Goal: Transaction & Acquisition: Purchase product/service

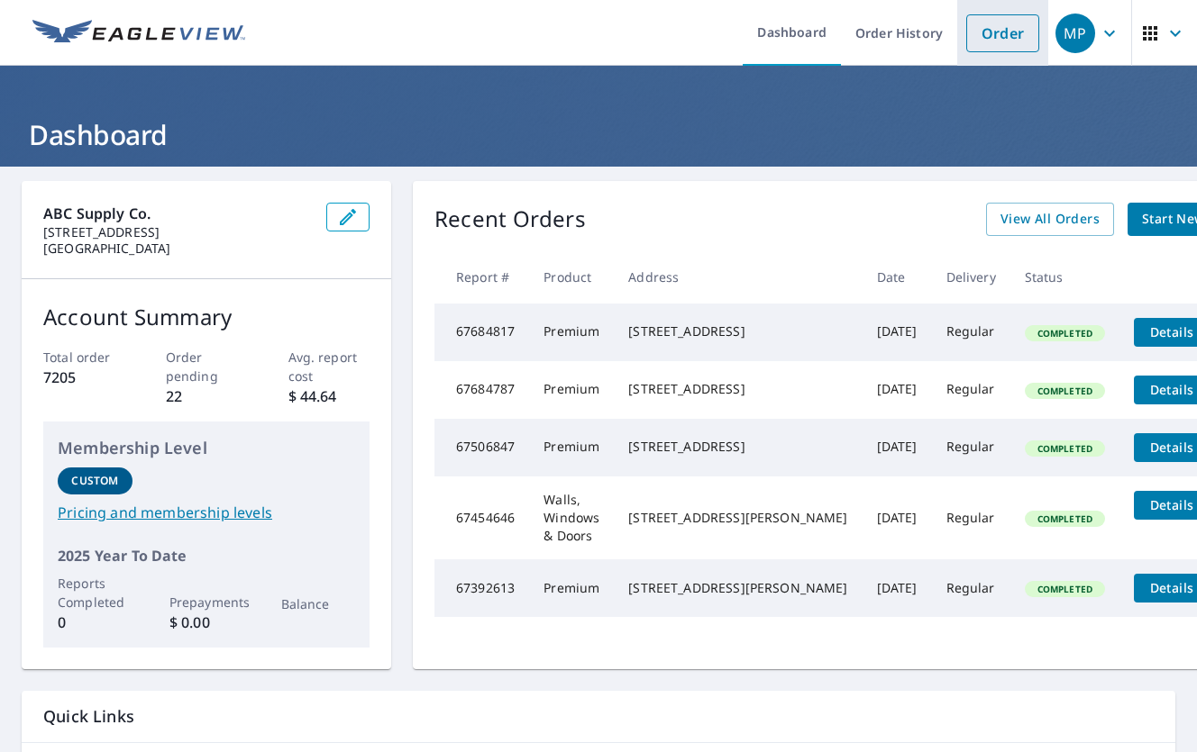
click at [1020, 36] on link "Order" at bounding box center [1002, 33] width 73 height 38
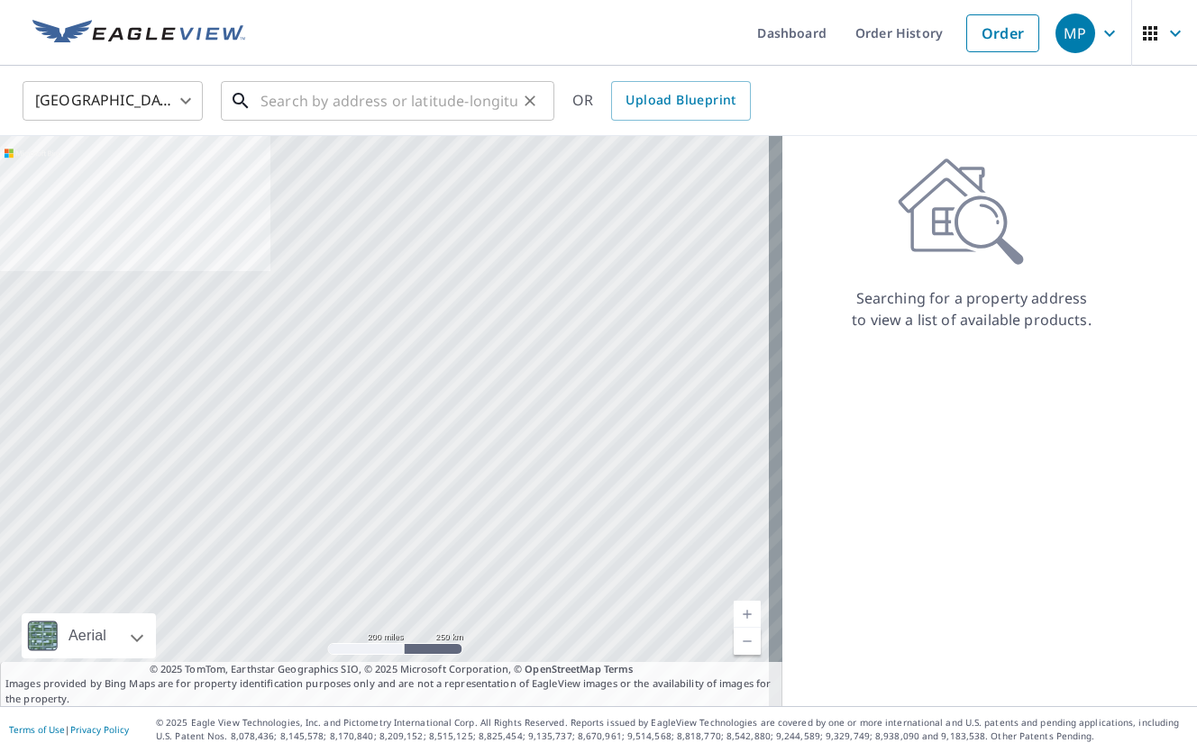
click at [412, 106] on input "text" at bounding box center [388, 101] width 257 height 50
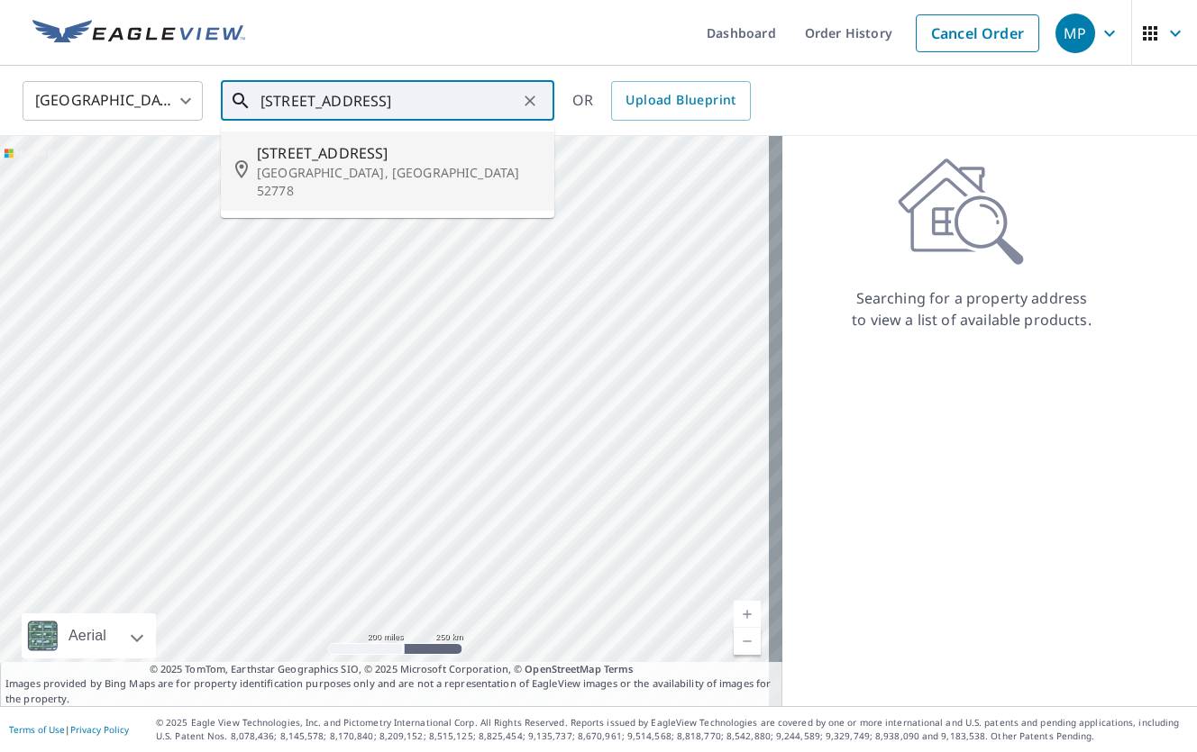
click at [383, 164] on p "[GEOGRAPHIC_DATA], [GEOGRAPHIC_DATA] 52778" at bounding box center [398, 182] width 283 height 36
type input "[STREET_ADDRESS]"
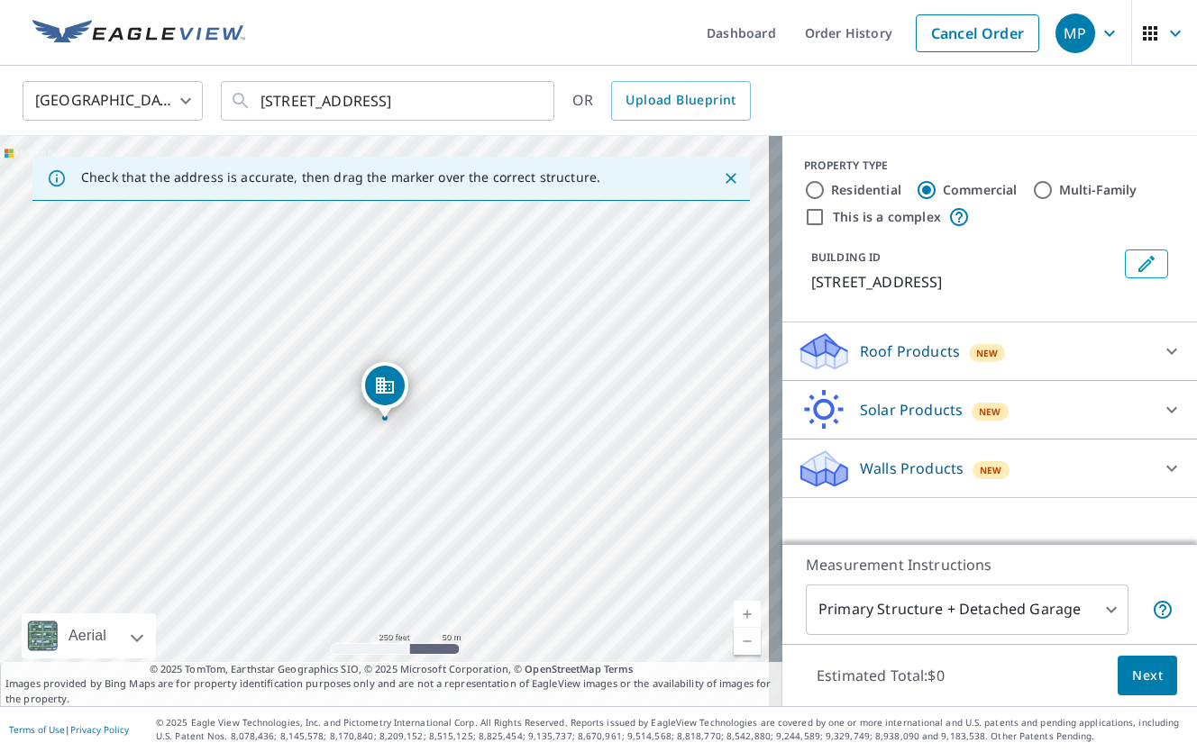
click at [1161, 349] on icon at bounding box center [1172, 352] width 22 height 22
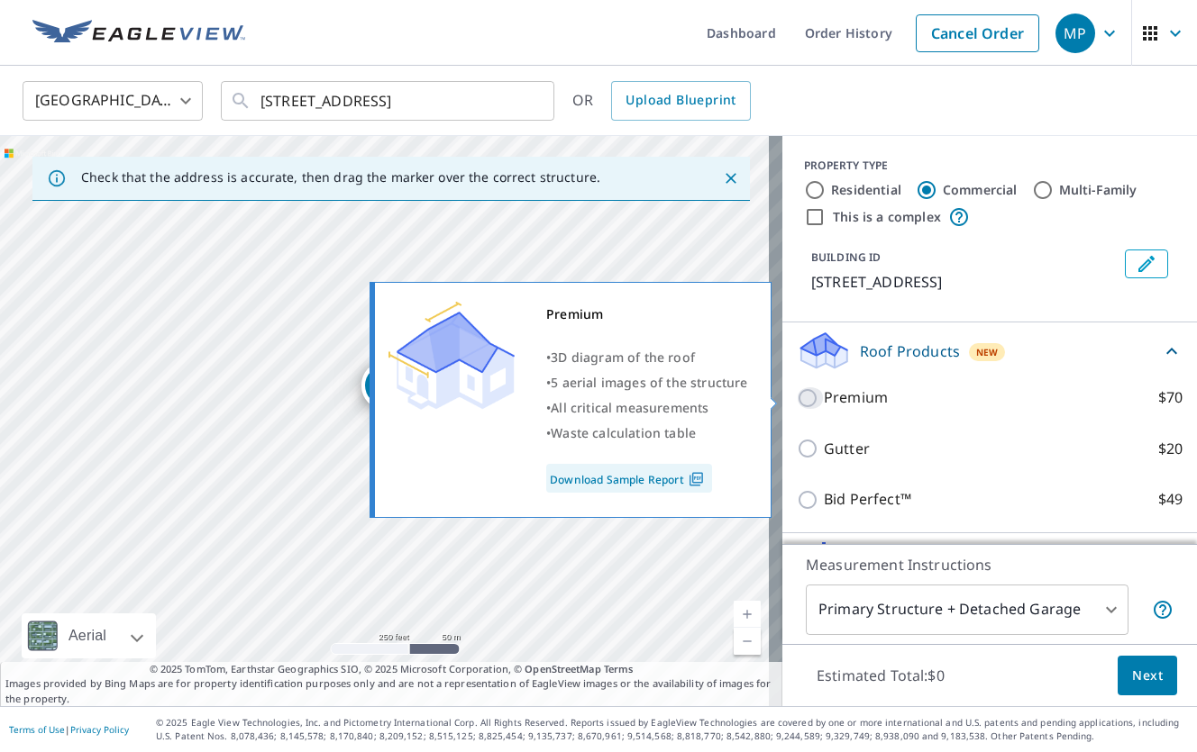
click at [803, 392] on input "Premium $70" at bounding box center [810, 398] width 27 height 22
checkbox input "true"
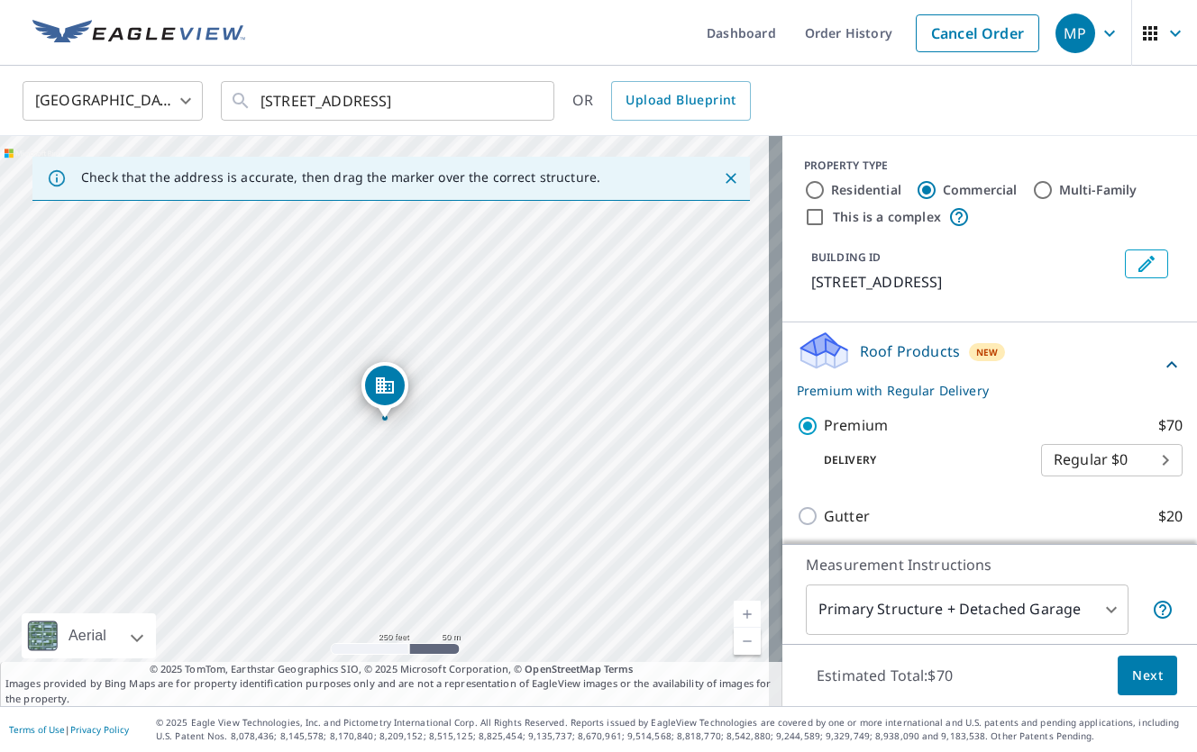
click at [811, 185] on div "Residential" at bounding box center [852, 190] width 97 height 22
click at [804, 182] on input "Residential" at bounding box center [815, 190] width 22 height 22
radio input "true"
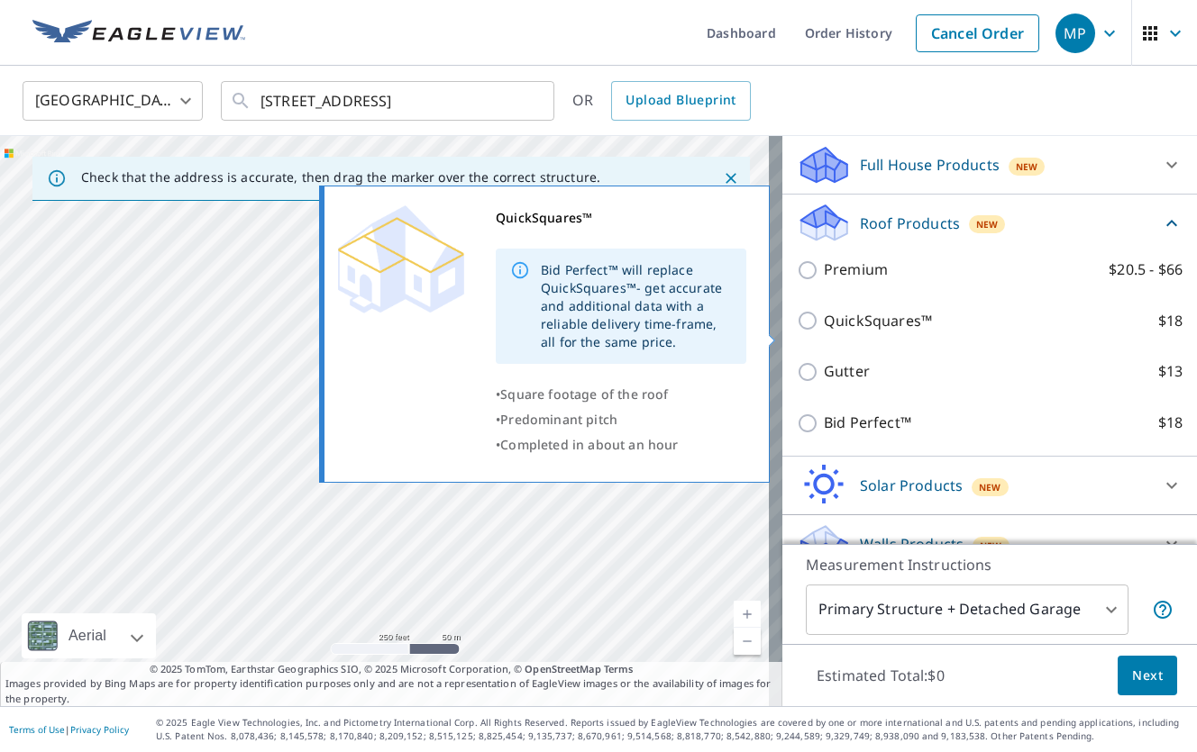
scroll to position [216, 0]
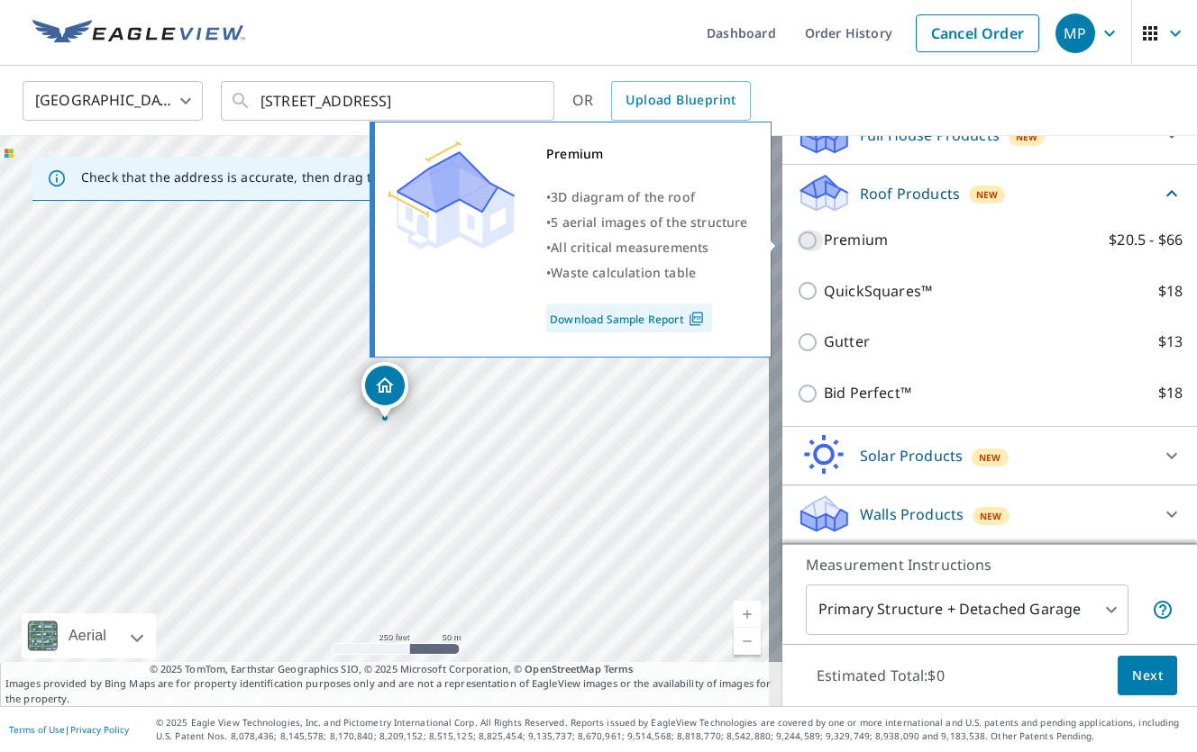
click at [797, 239] on input "Premium $20.5 - $66" at bounding box center [810, 241] width 27 height 22
checkbox input "true"
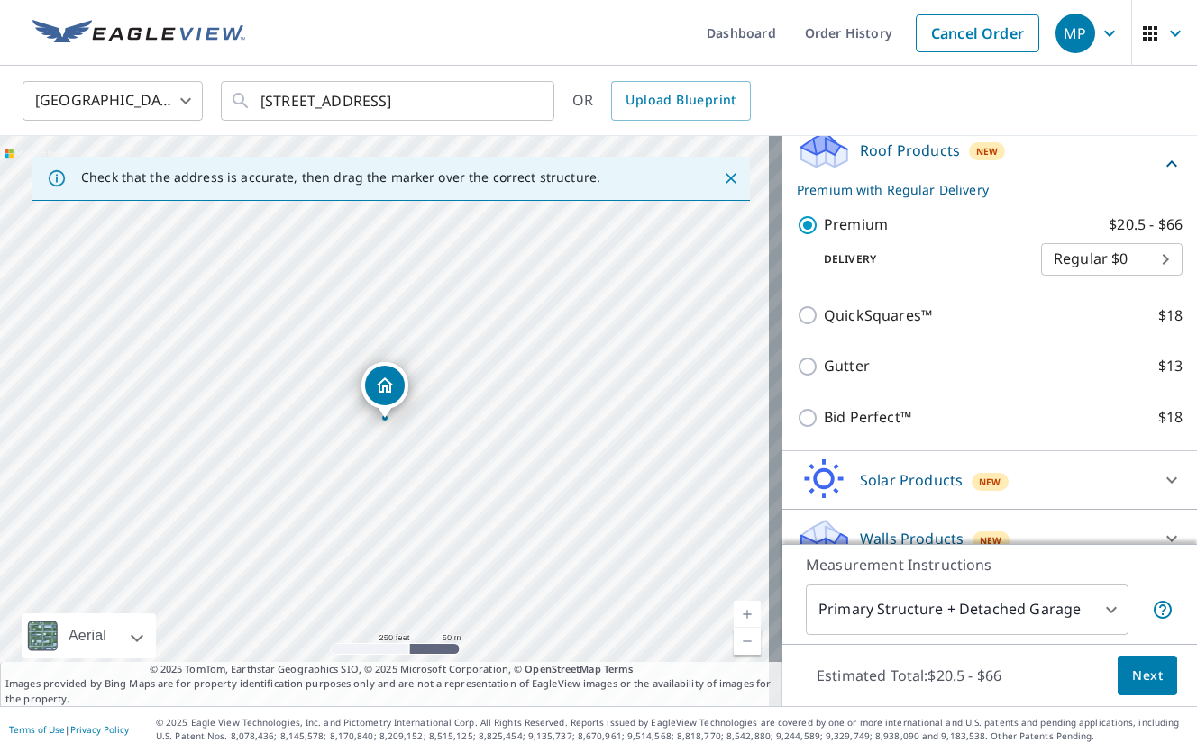
scroll to position [284, 0]
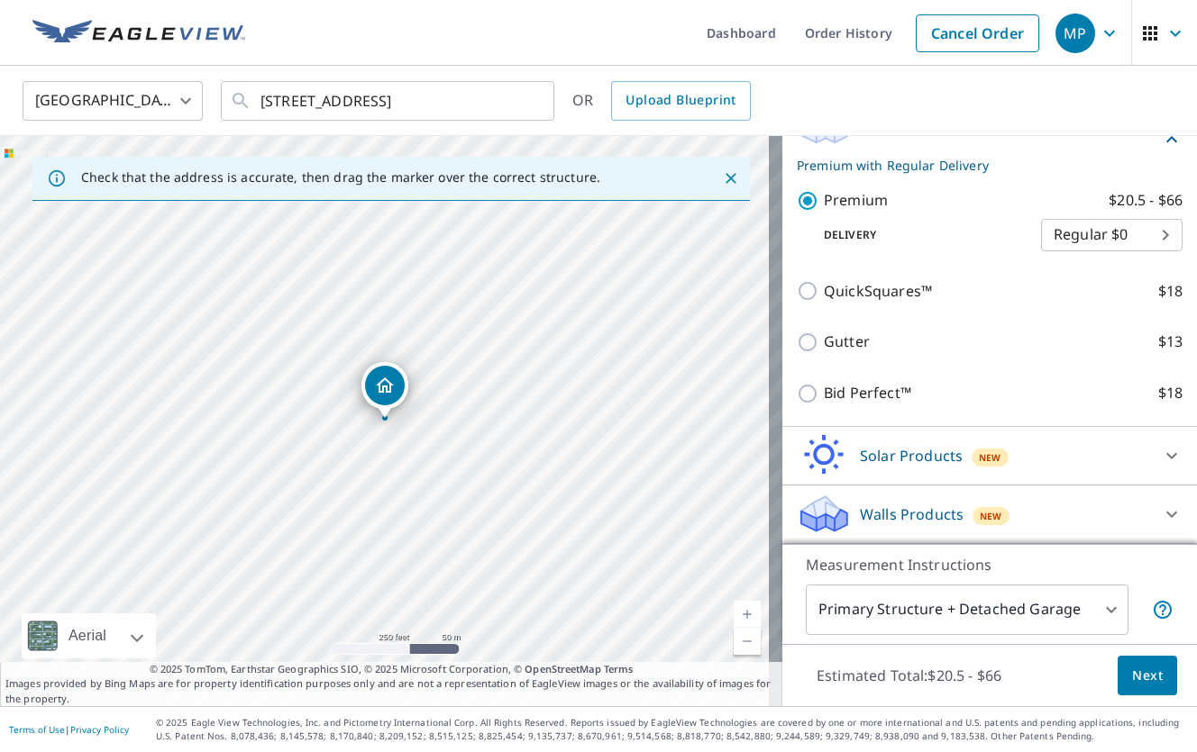
click at [1152, 685] on button "Next" at bounding box center [1146, 676] width 59 height 41
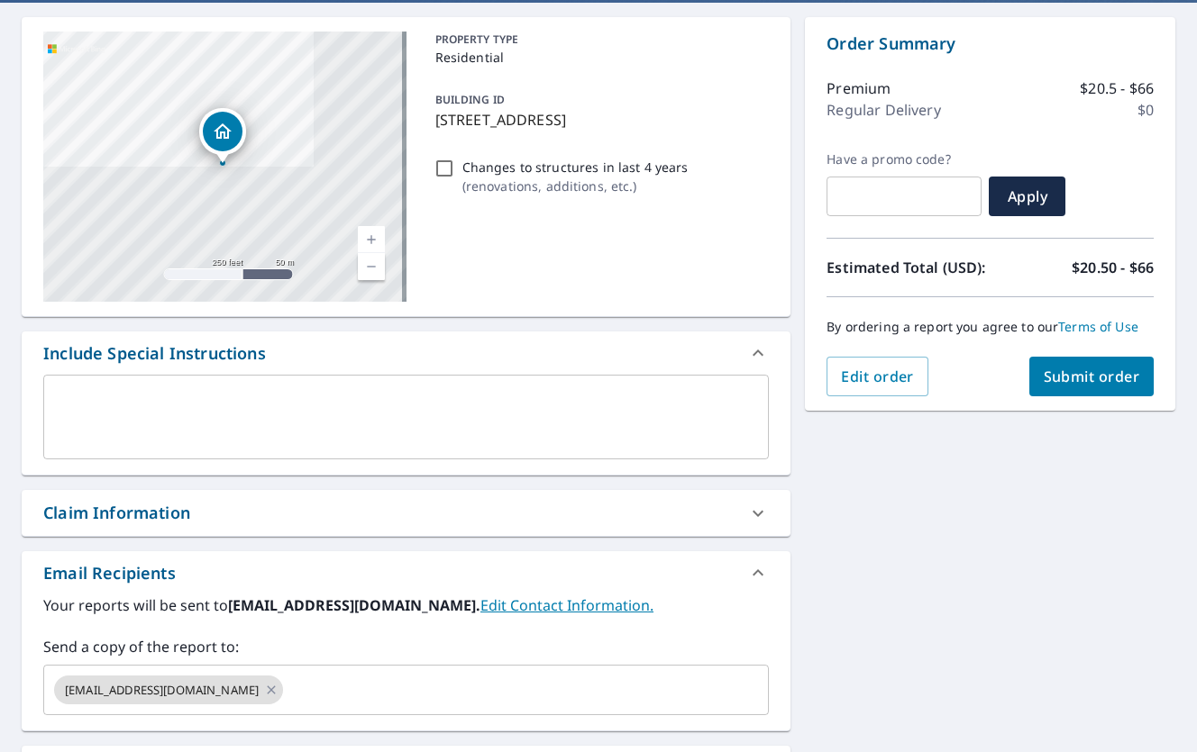
scroll to position [180, 0]
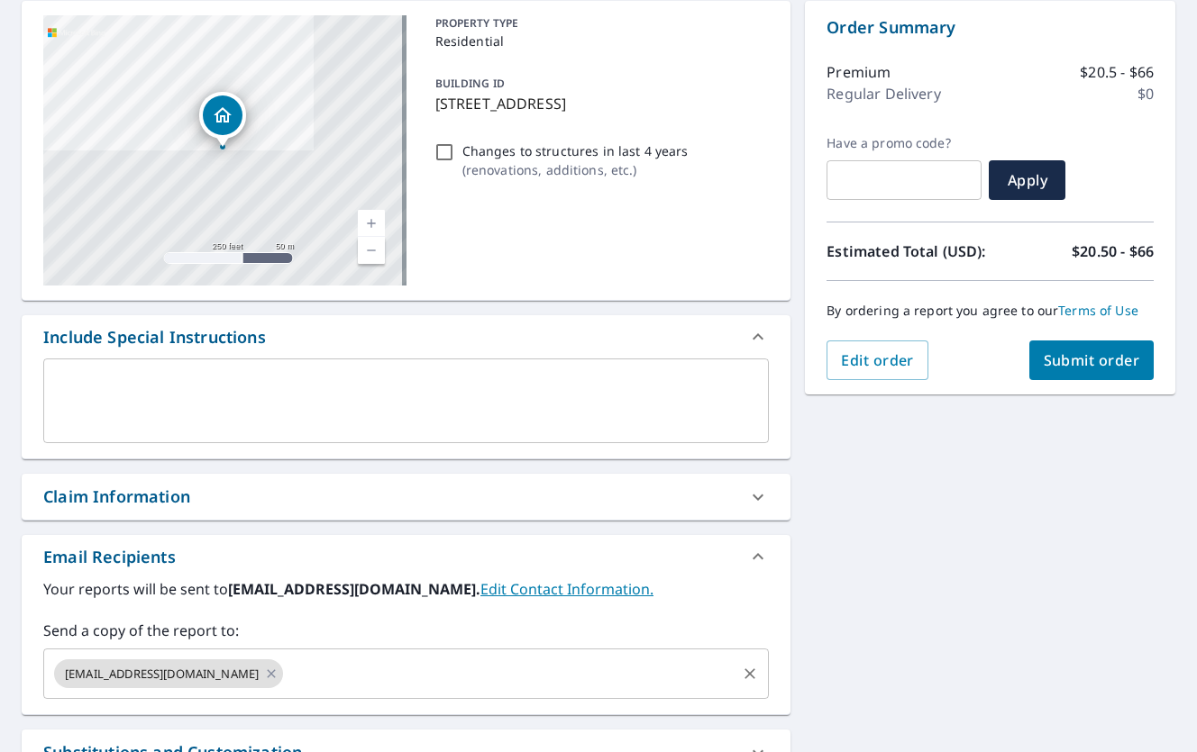
click at [286, 676] on input "text" at bounding box center [510, 674] width 448 height 34
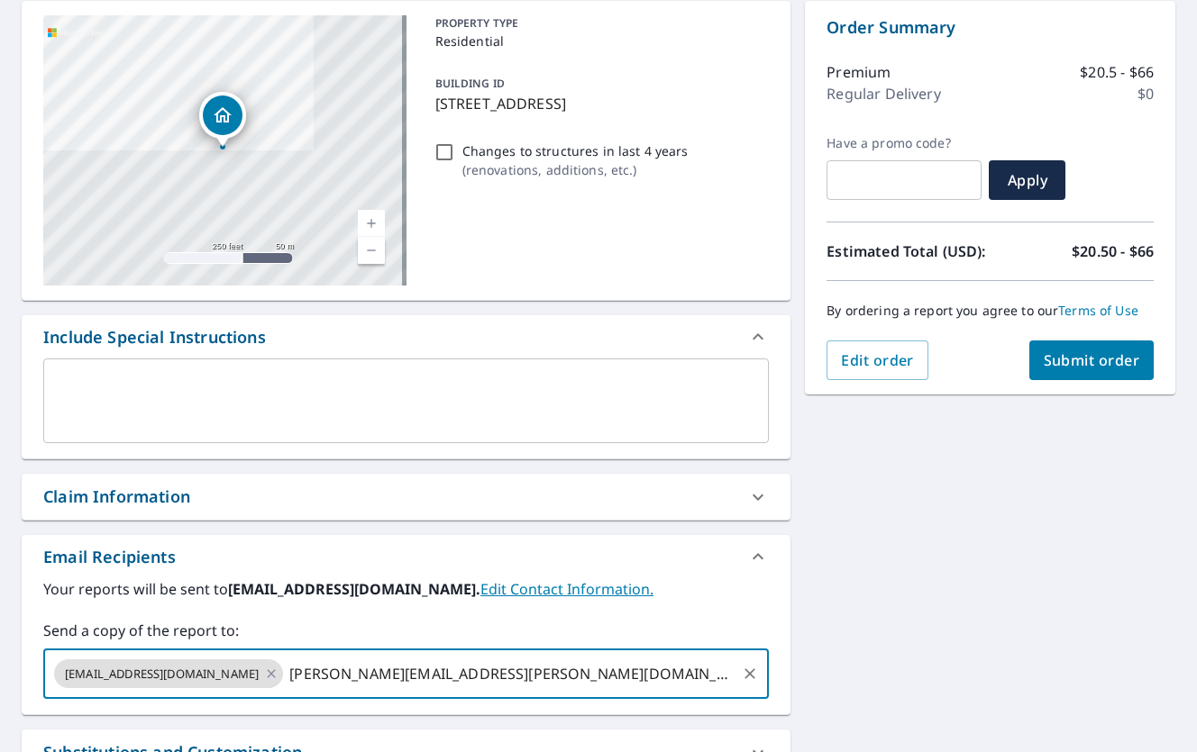
type input "[PERSON_NAME][EMAIL_ADDRESS][PERSON_NAME][DOMAIN_NAME]"
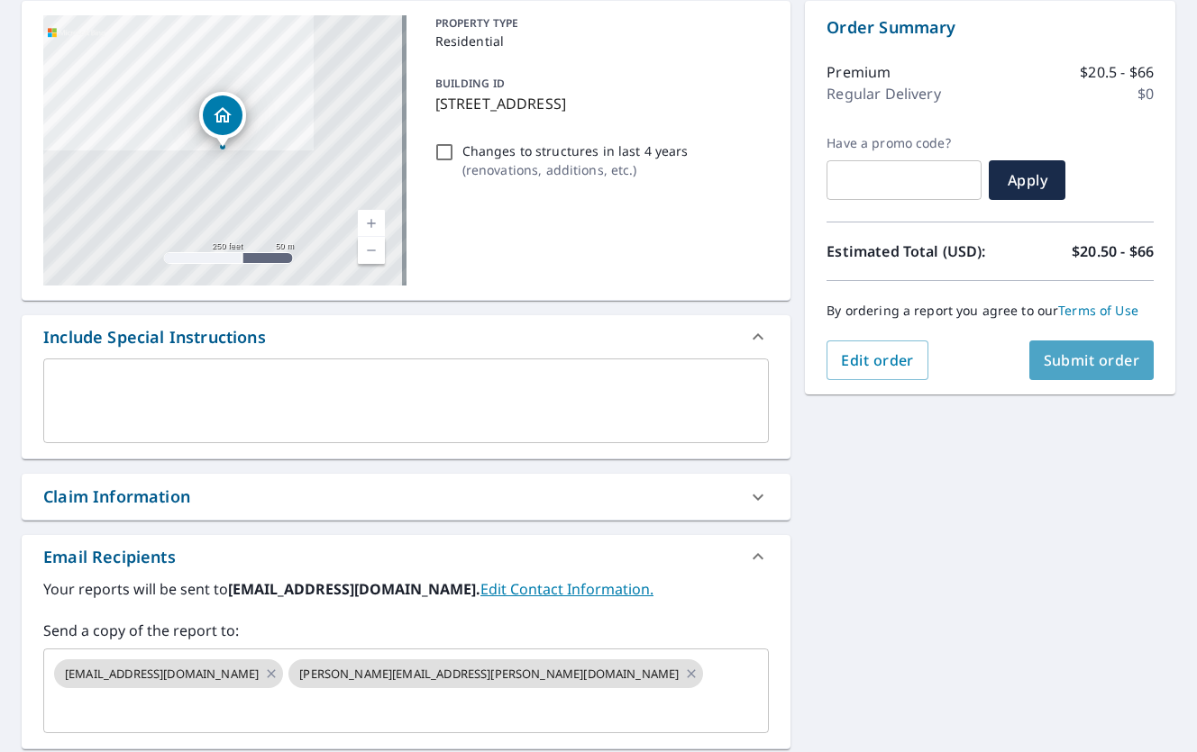
click at [1054, 362] on span "Submit order" at bounding box center [1091, 361] width 96 height 20
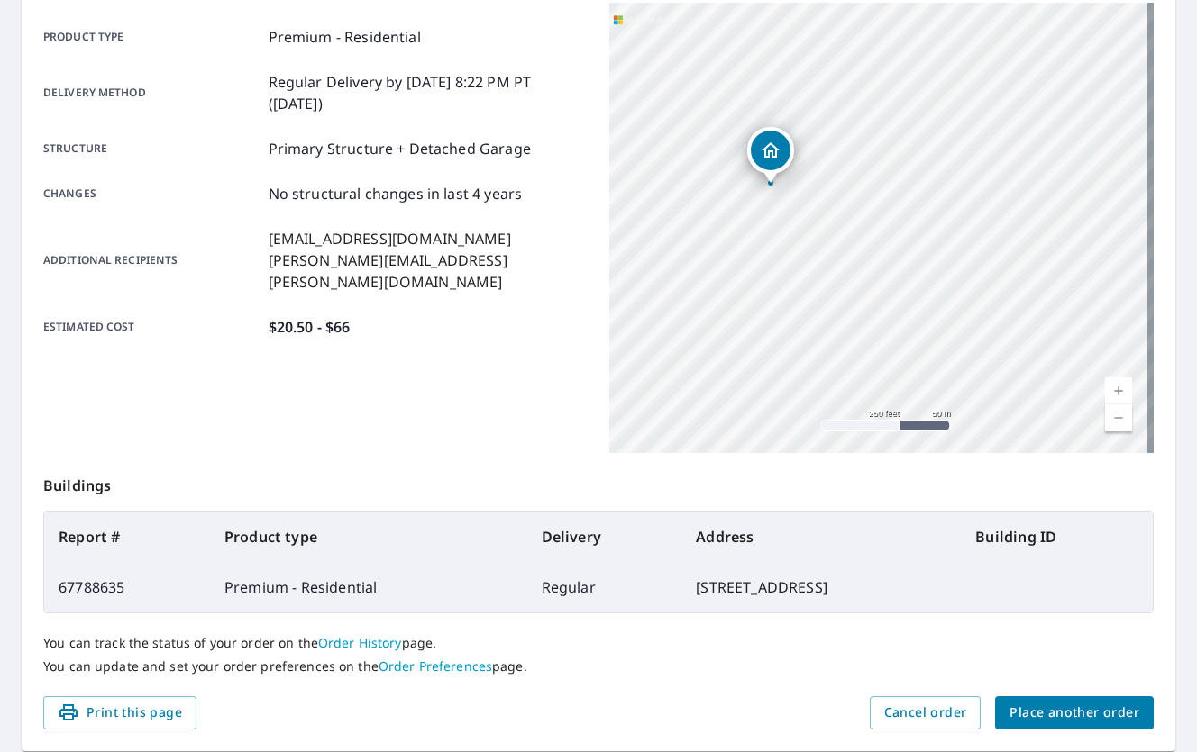
scroll to position [308, 0]
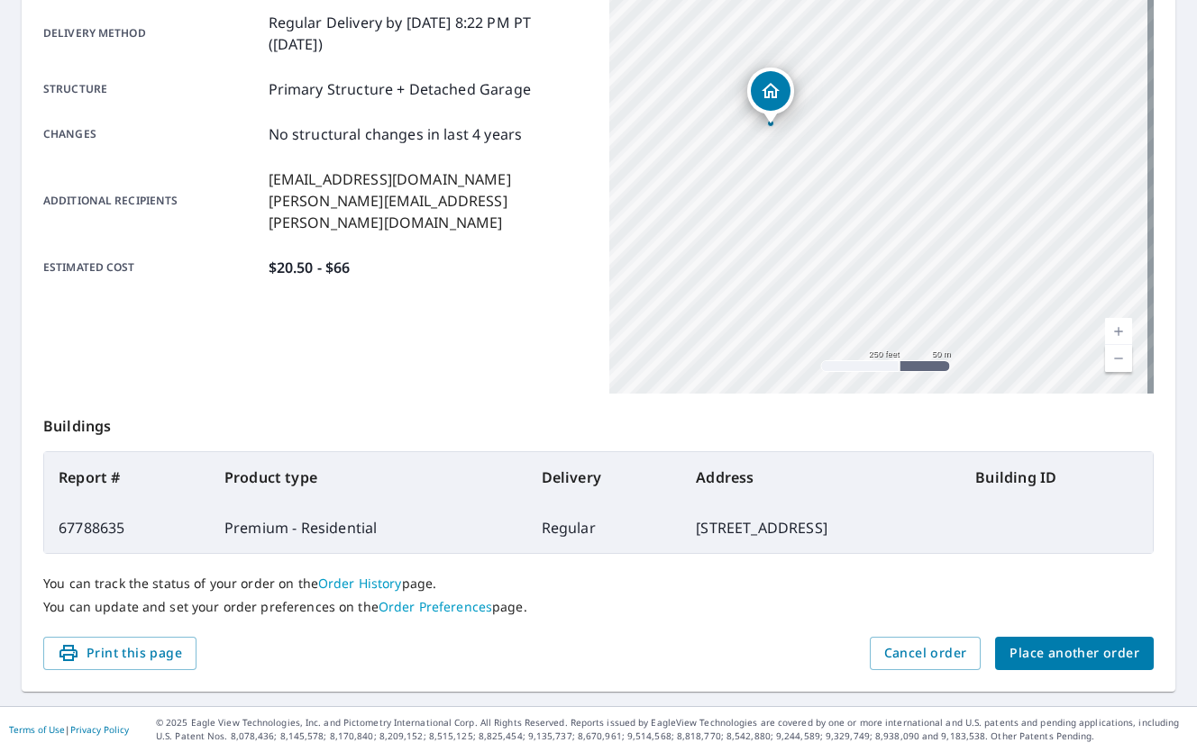
click at [1024, 645] on span "Place another order" at bounding box center [1074, 653] width 130 height 23
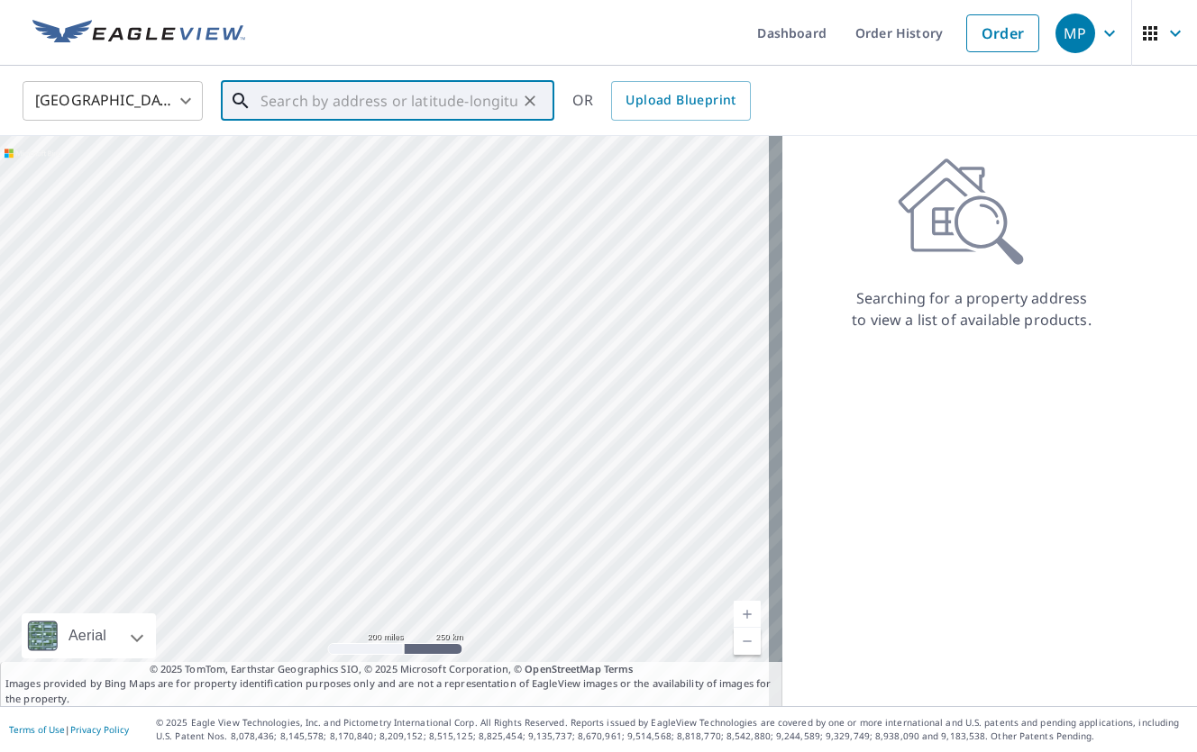
click at [287, 106] on input "text" at bounding box center [388, 101] width 257 height 50
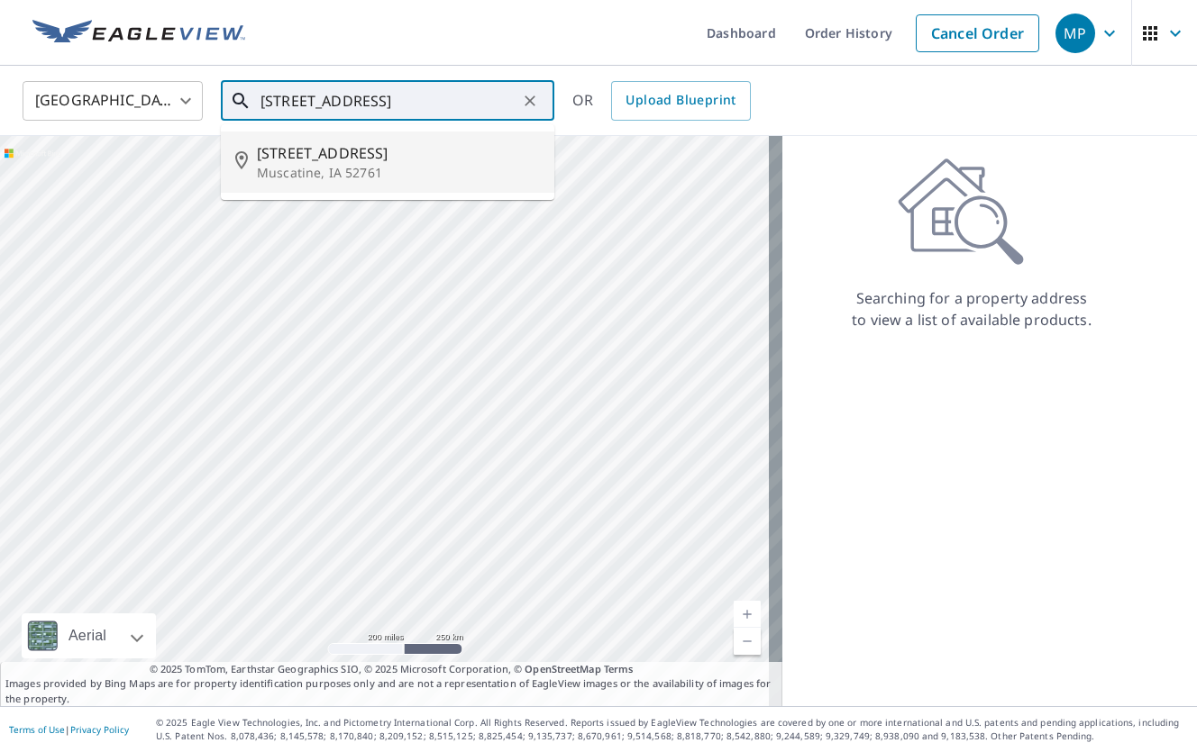
click at [332, 156] on span "[STREET_ADDRESS]" at bounding box center [398, 153] width 283 height 22
type input "[STREET_ADDRESS]"
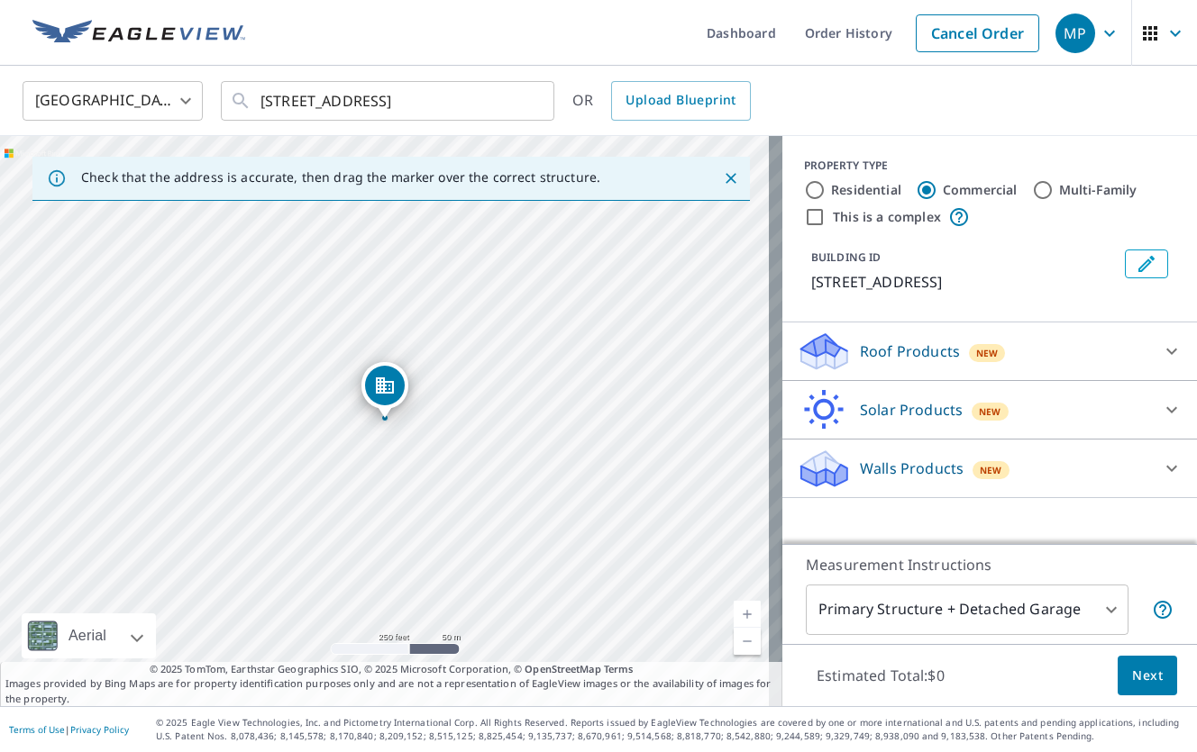
click at [804, 185] on input "Residential" at bounding box center [815, 190] width 22 height 22
radio input "true"
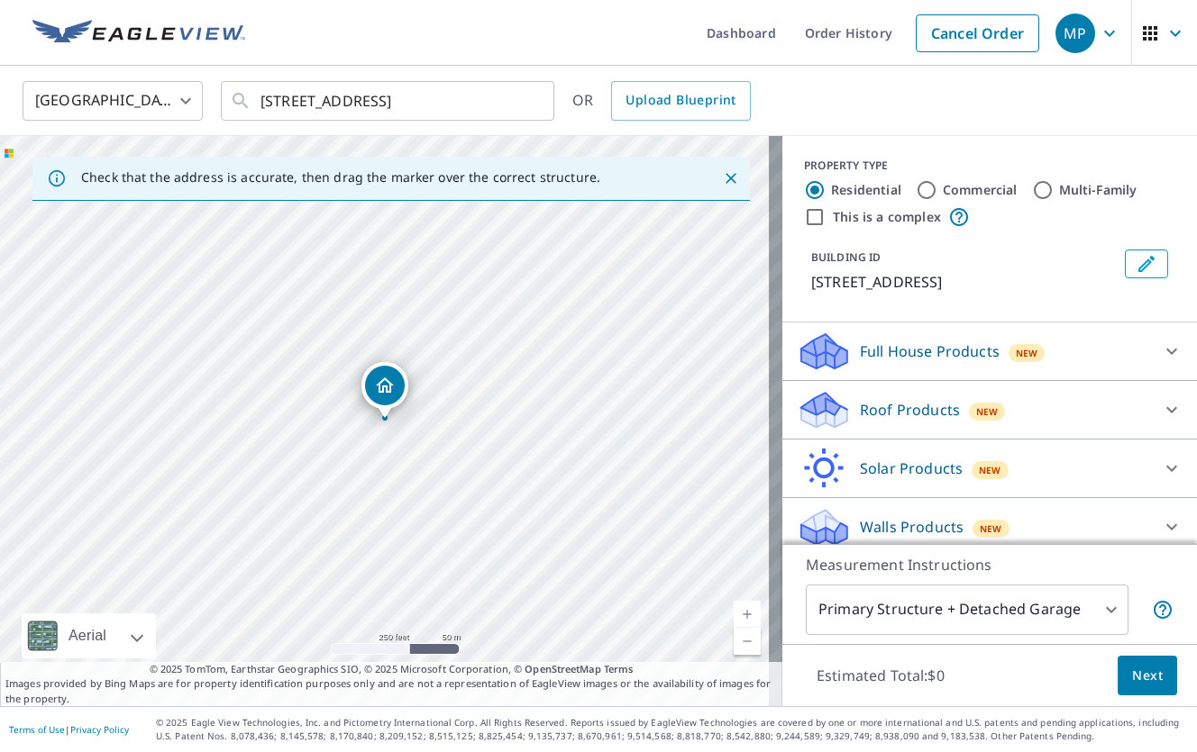
scroll to position [13, 0]
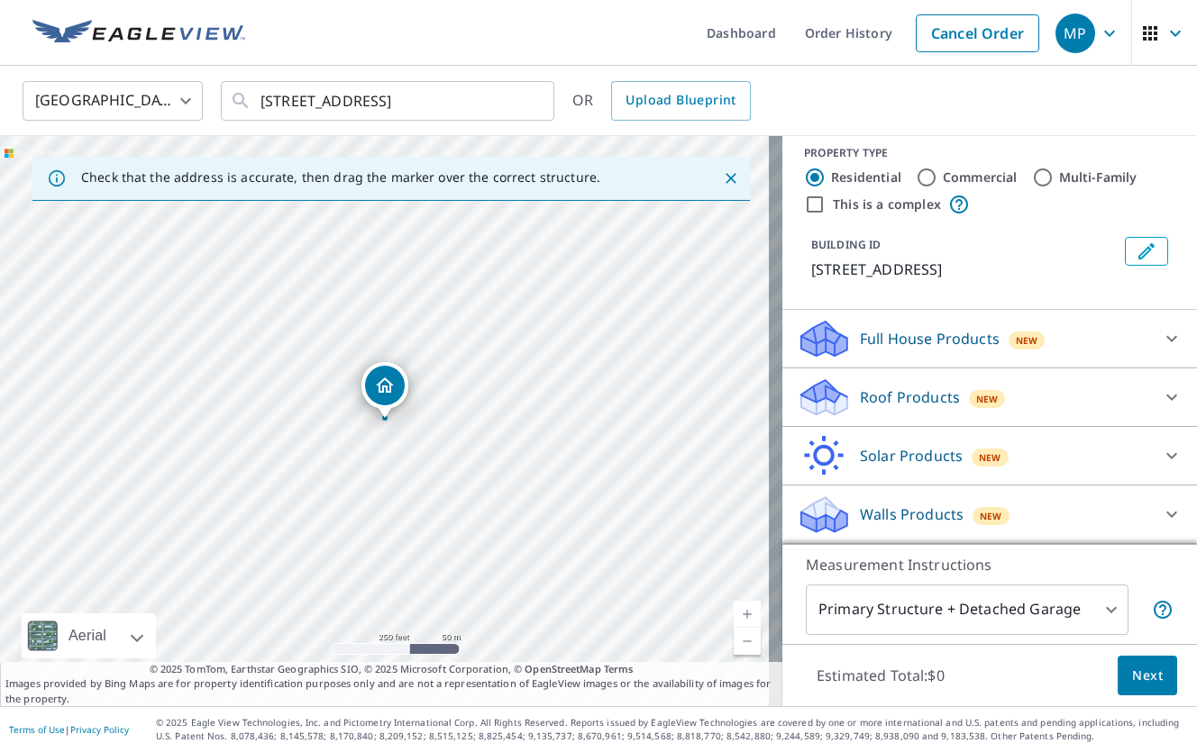
click at [1161, 399] on icon at bounding box center [1172, 398] width 22 height 22
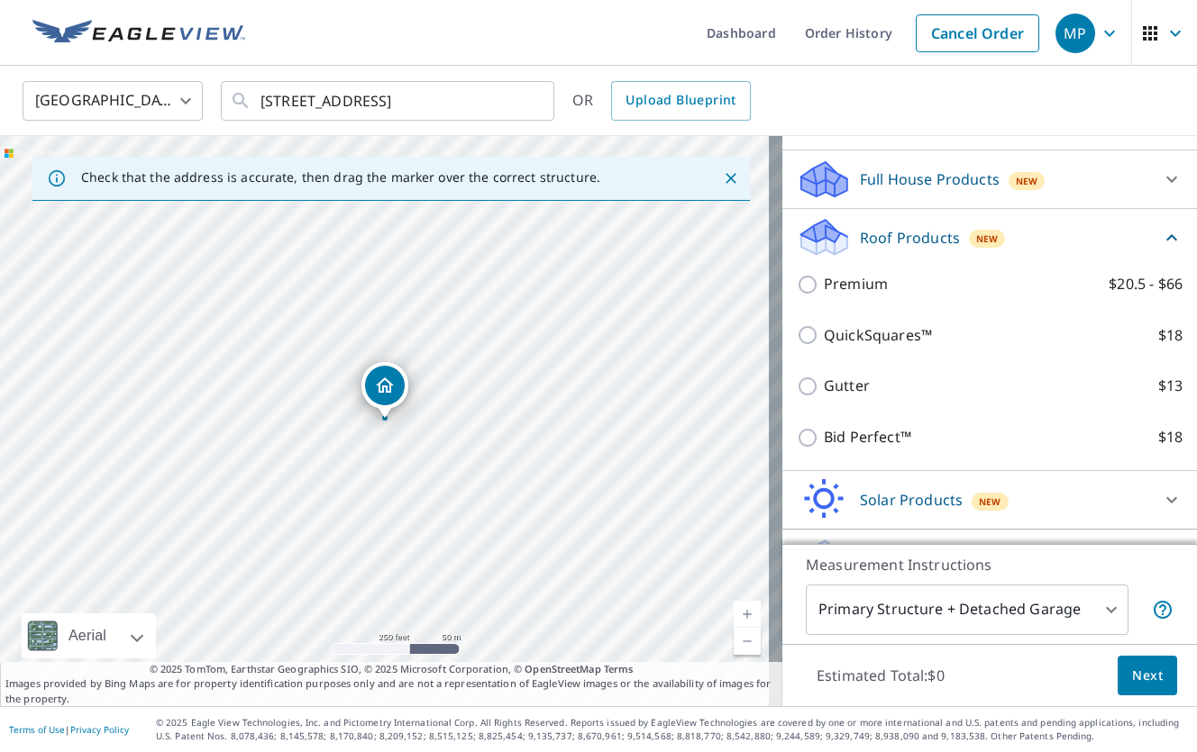
scroll to position [216, 0]
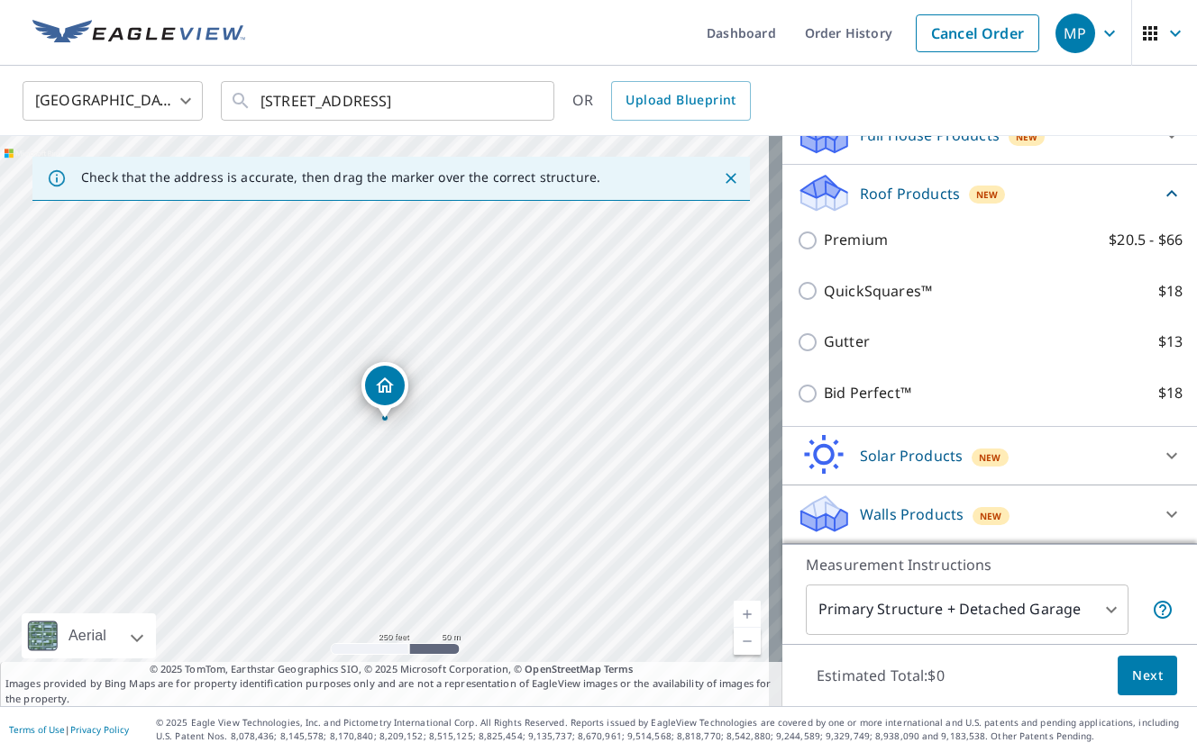
click at [797, 246] on input "Premium $20.5 - $66" at bounding box center [810, 241] width 27 height 22
checkbox input "true"
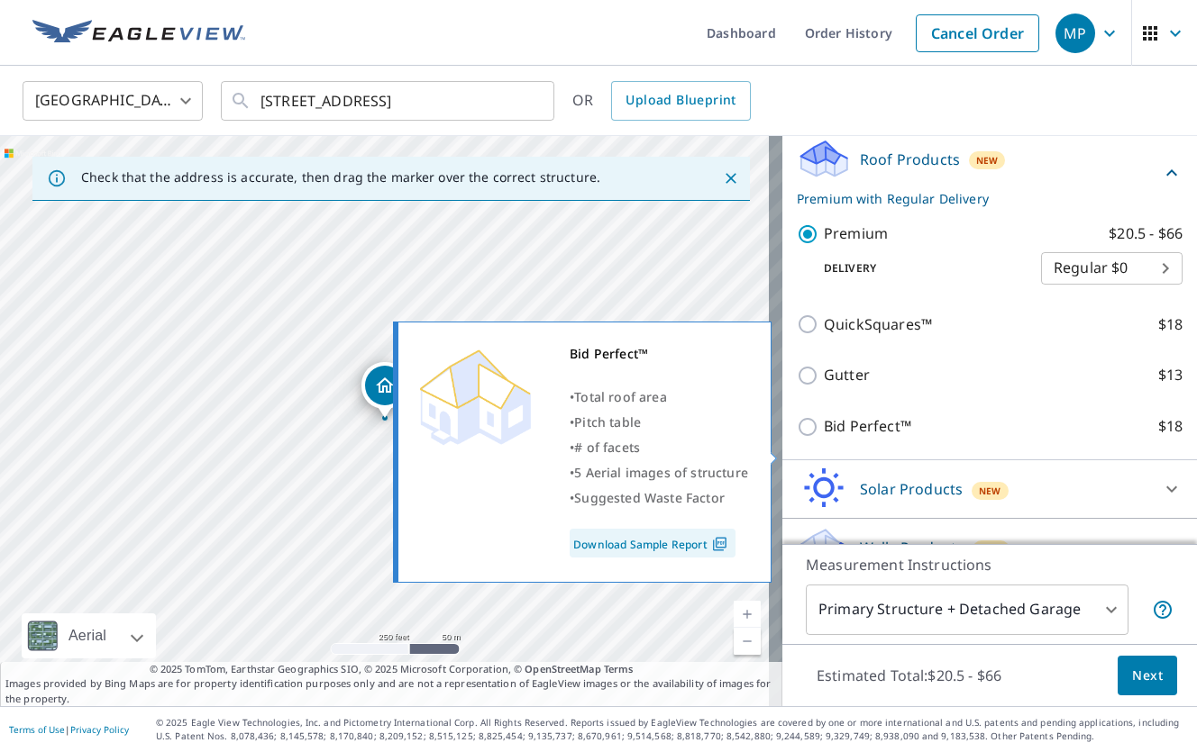
scroll to position [284, 0]
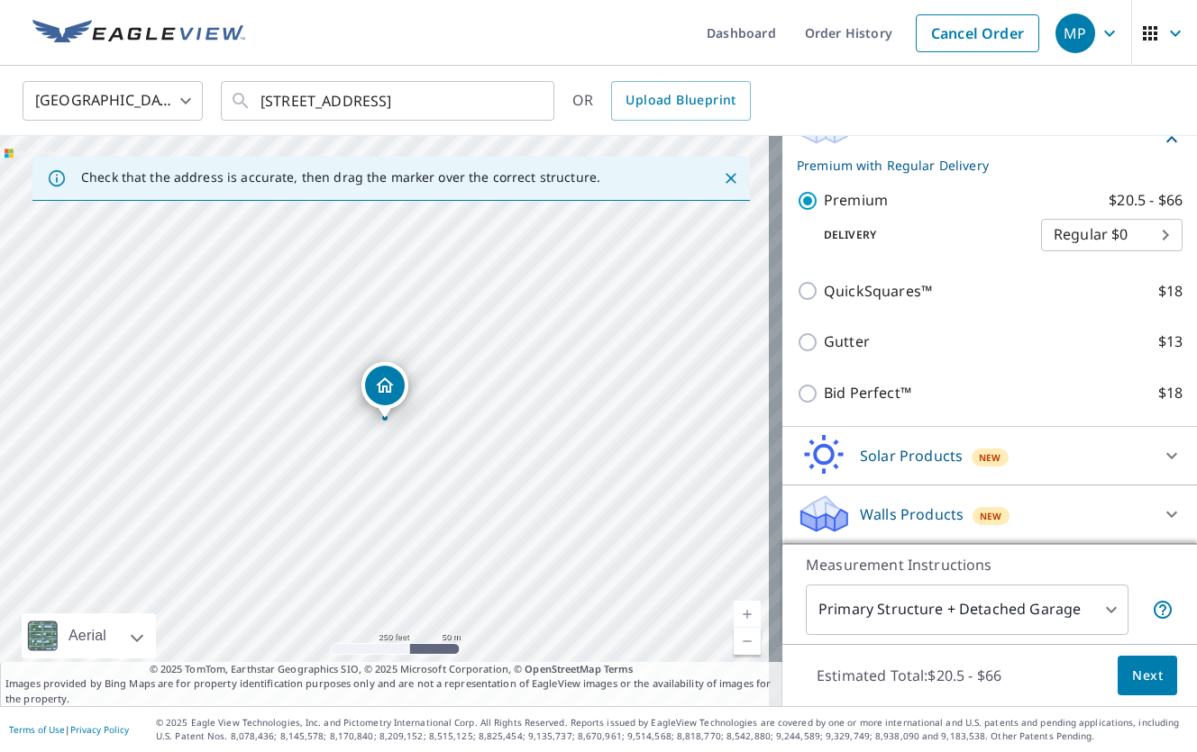
click at [1117, 669] on button "Next" at bounding box center [1146, 676] width 59 height 41
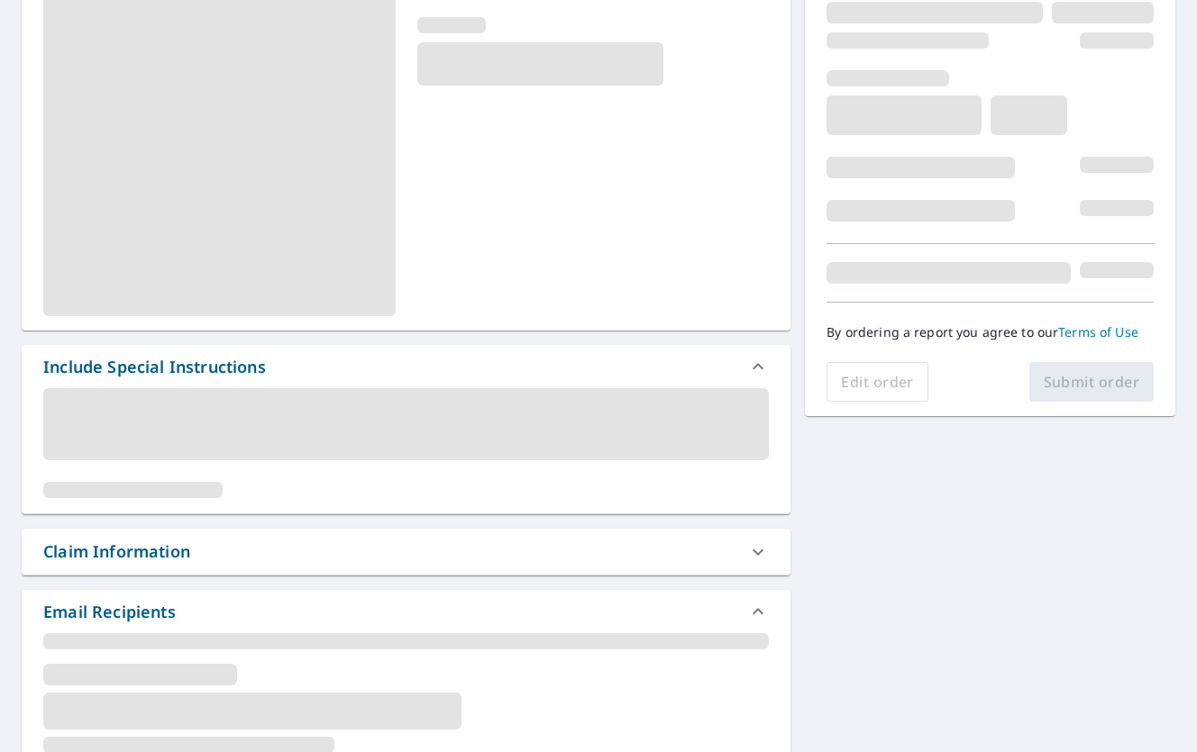
scroll to position [360, 0]
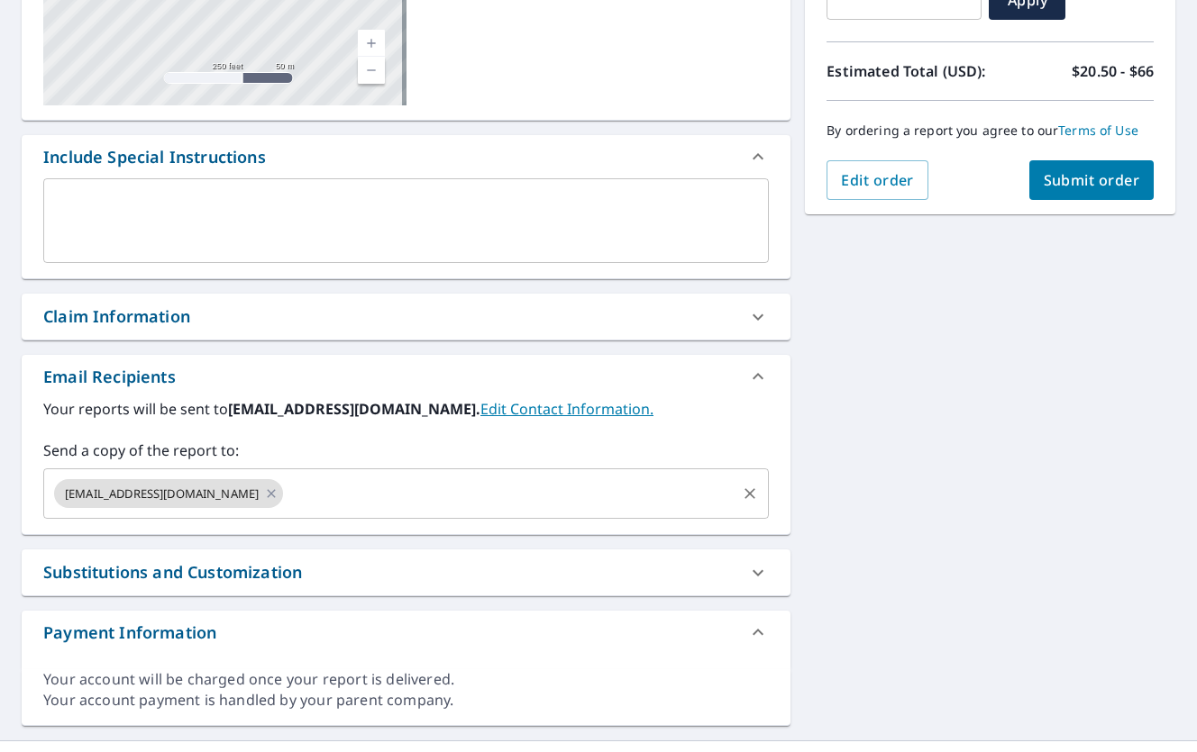
click at [296, 502] on input "text" at bounding box center [510, 494] width 448 height 34
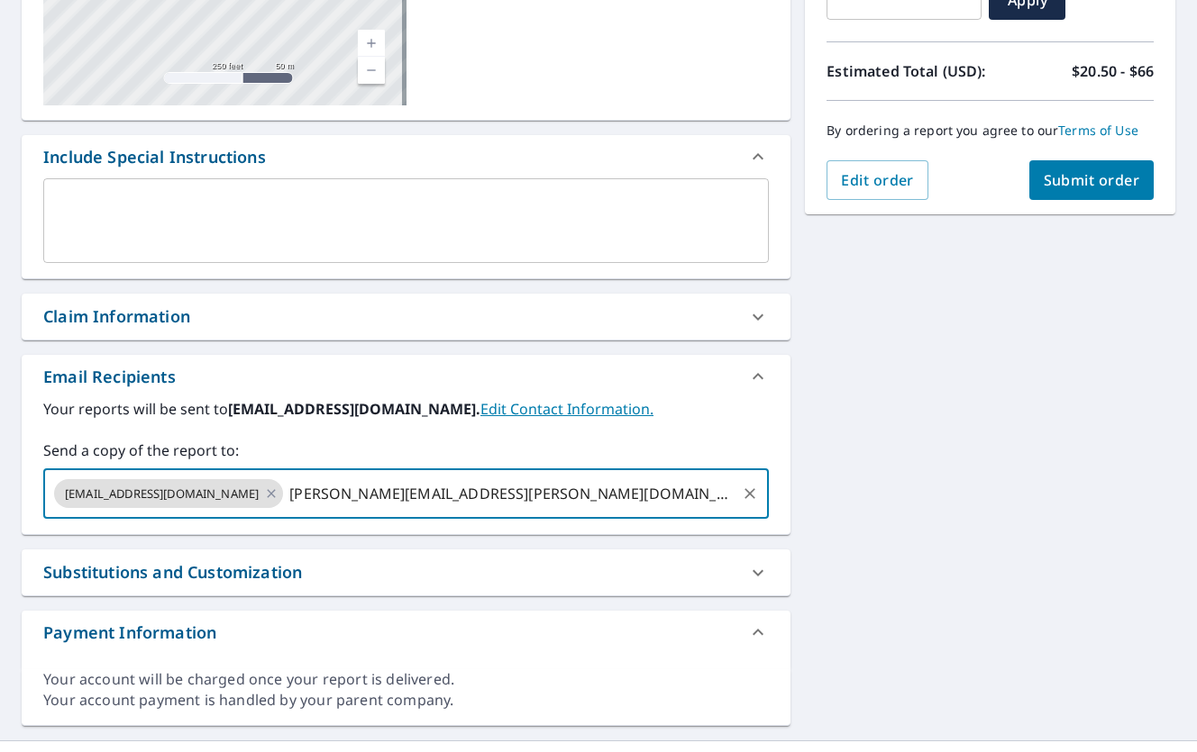
type input "[PERSON_NAME][EMAIL_ADDRESS][PERSON_NAME][DOMAIN_NAME]"
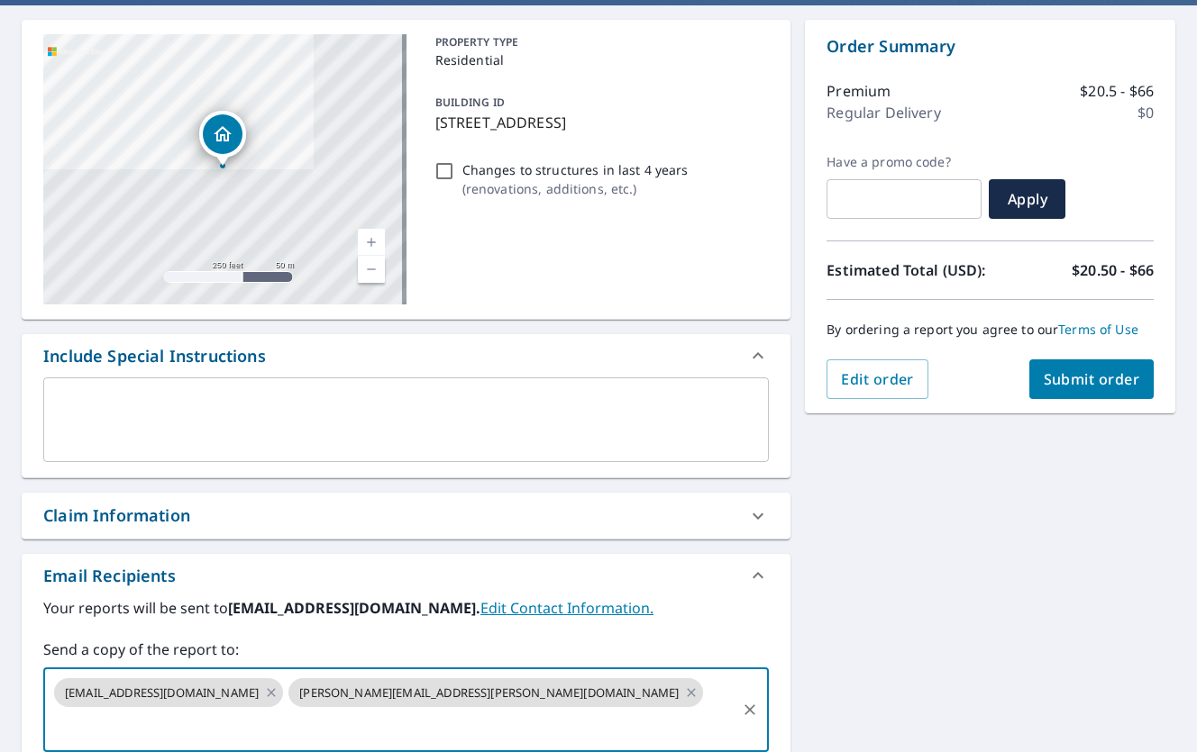
scroll to position [90, 0]
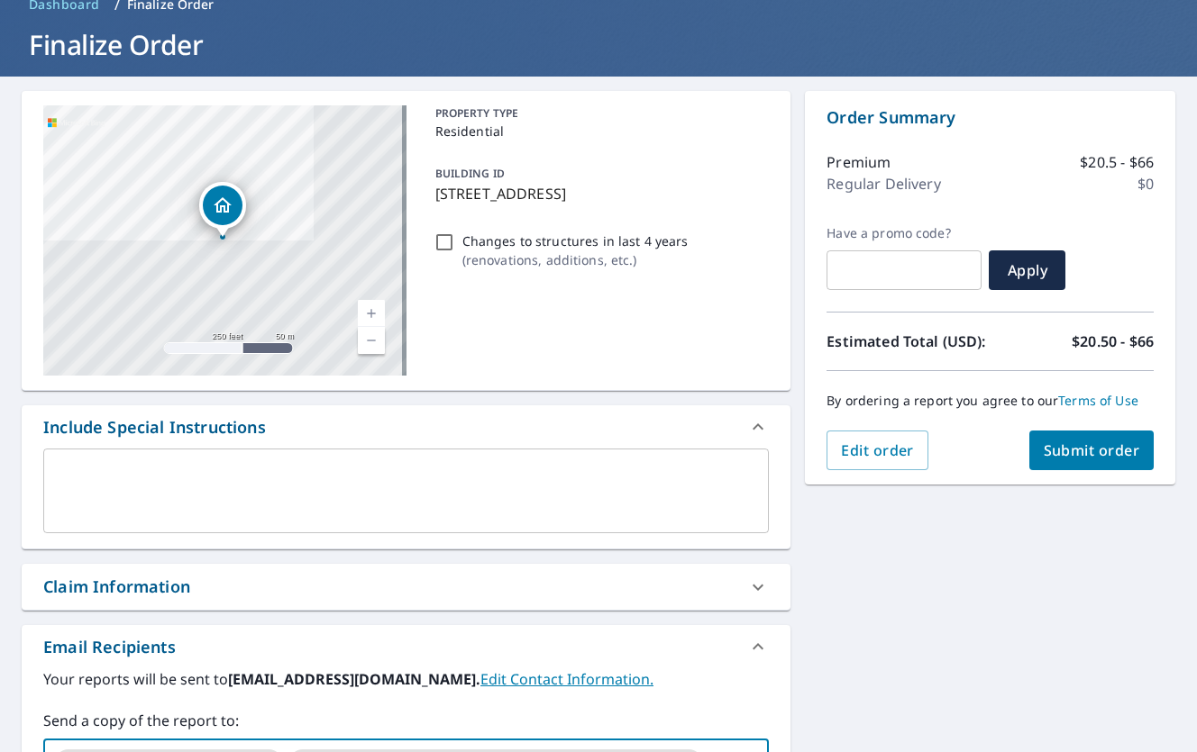
click at [1096, 451] on span "Submit order" at bounding box center [1091, 451] width 96 height 20
